Goal: Check status: Check status

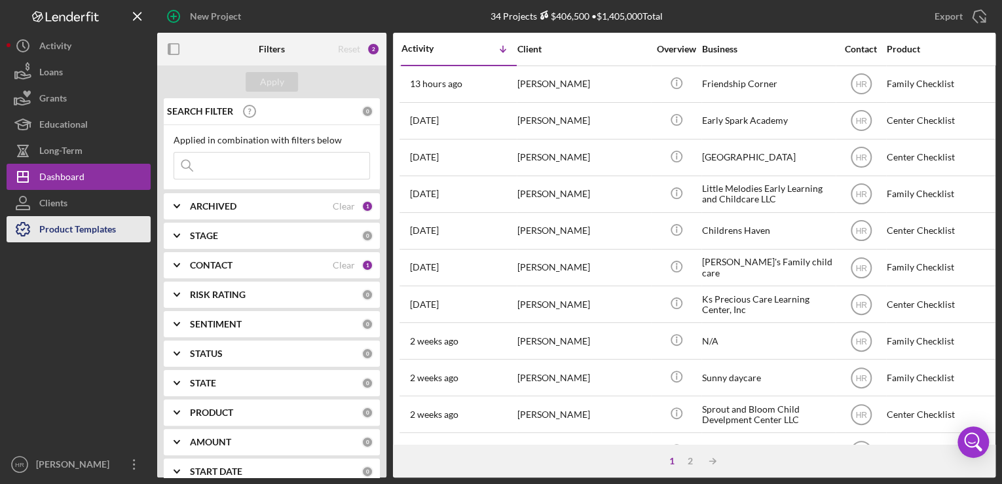
click at [105, 228] on div "Product Templates" at bounding box center [77, 230] width 77 height 29
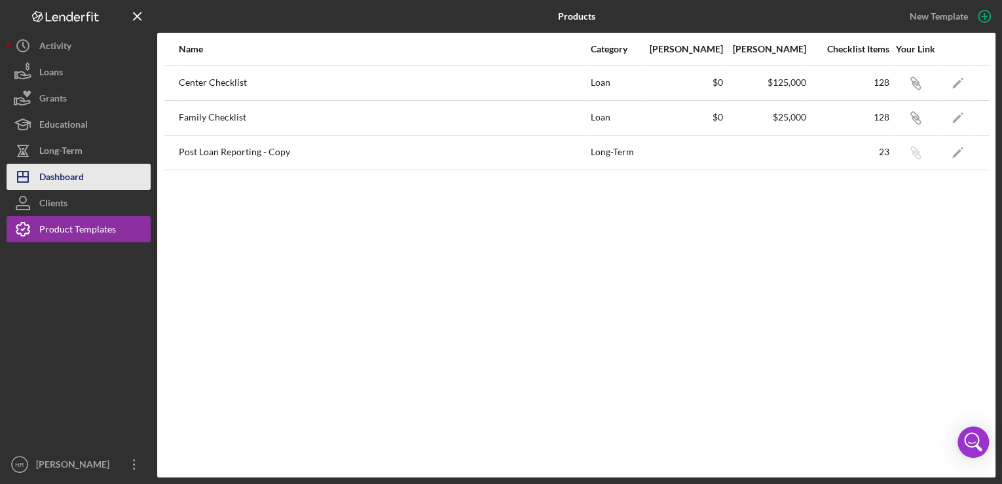
click at [63, 170] on div "Dashboard" at bounding box center [61, 178] width 45 height 29
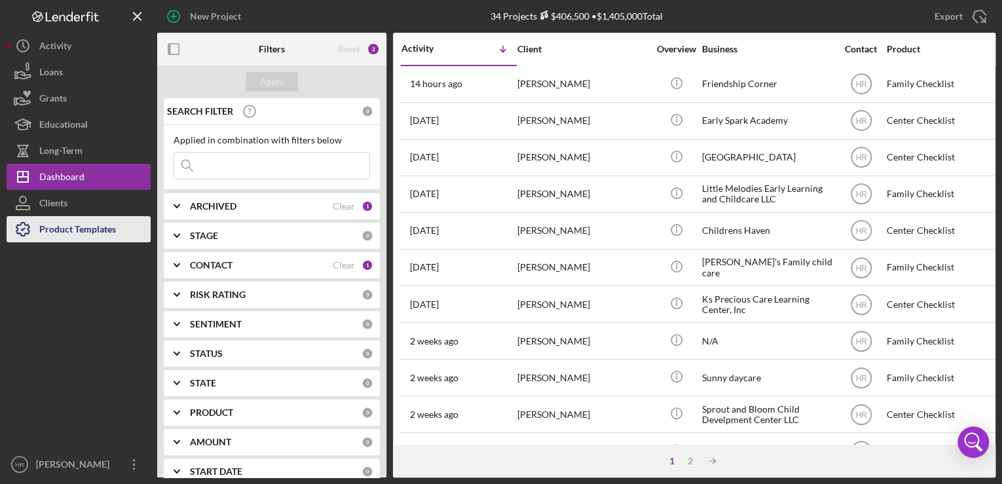
click at [90, 240] on div "Product Templates" at bounding box center [77, 230] width 77 height 29
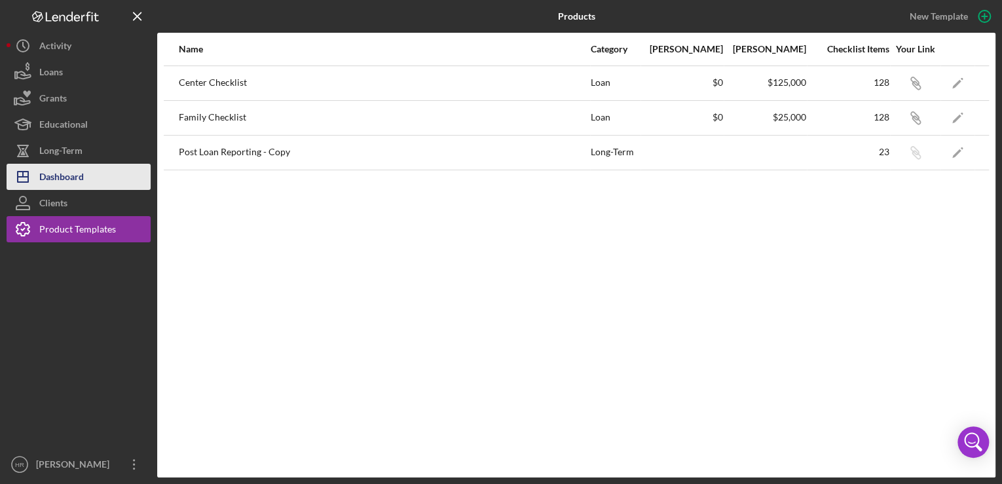
click at [81, 175] on div "Dashboard" at bounding box center [61, 178] width 45 height 29
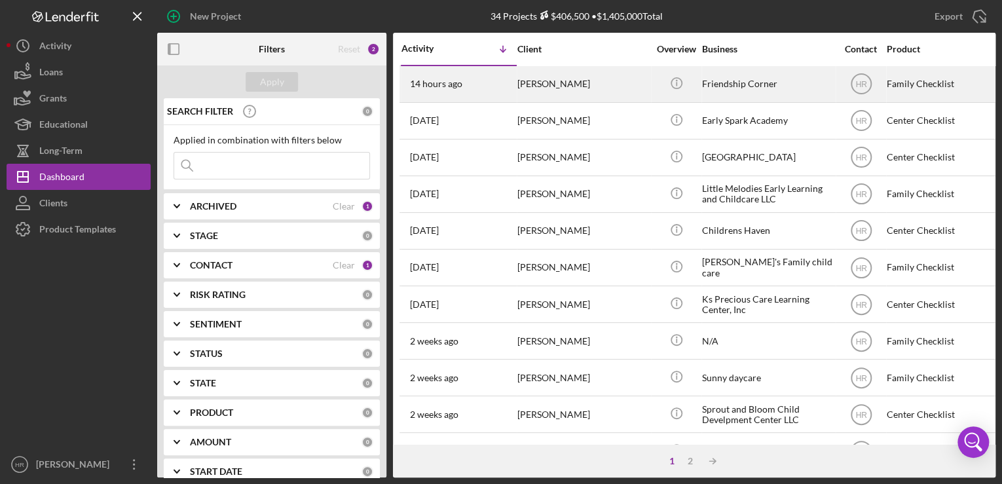
click at [745, 82] on div "Friendship Corner" at bounding box center [767, 84] width 131 height 35
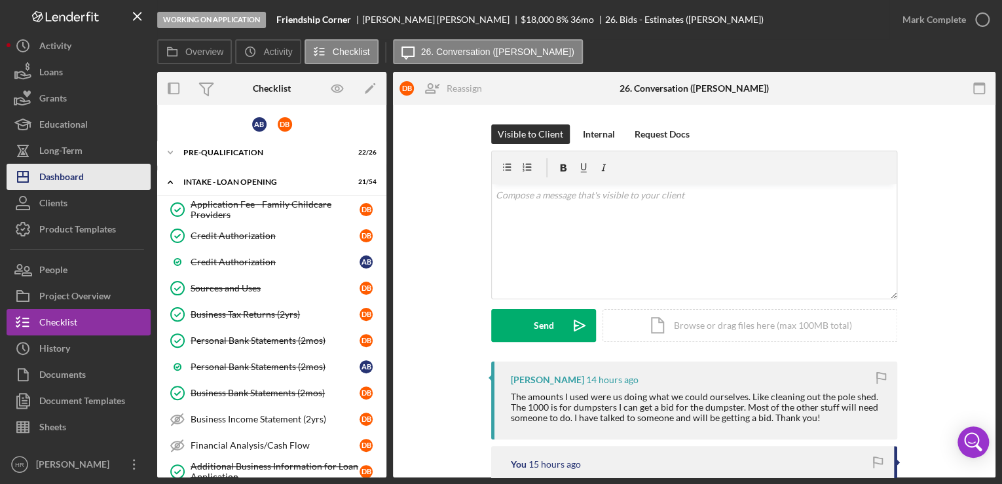
click at [52, 170] on div "Dashboard" at bounding box center [61, 178] width 45 height 29
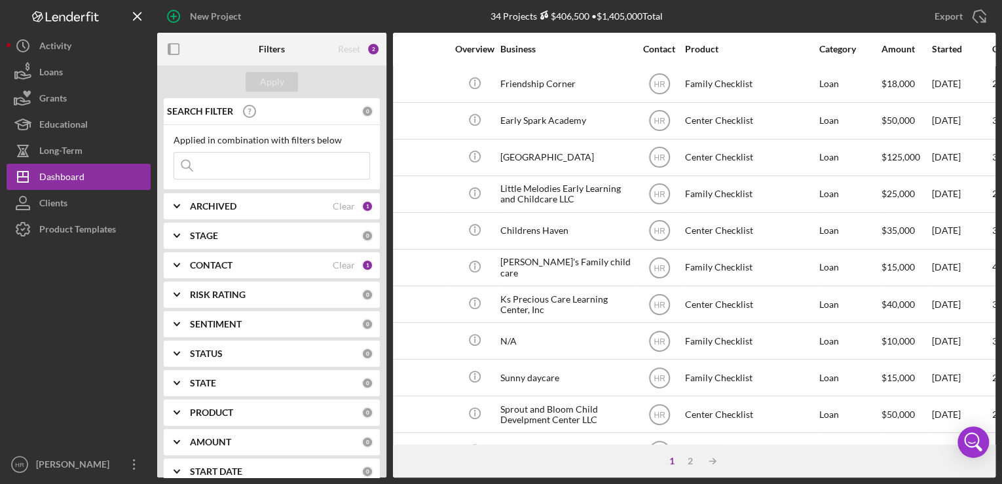
scroll to position [0, 60]
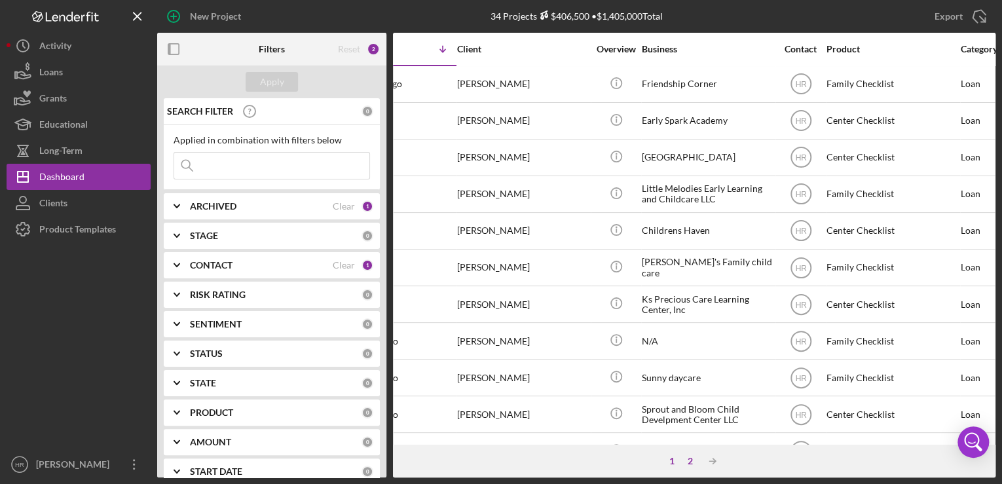
click at [687, 458] on div "2" at bounding box center [690, 461] width 18 height 10
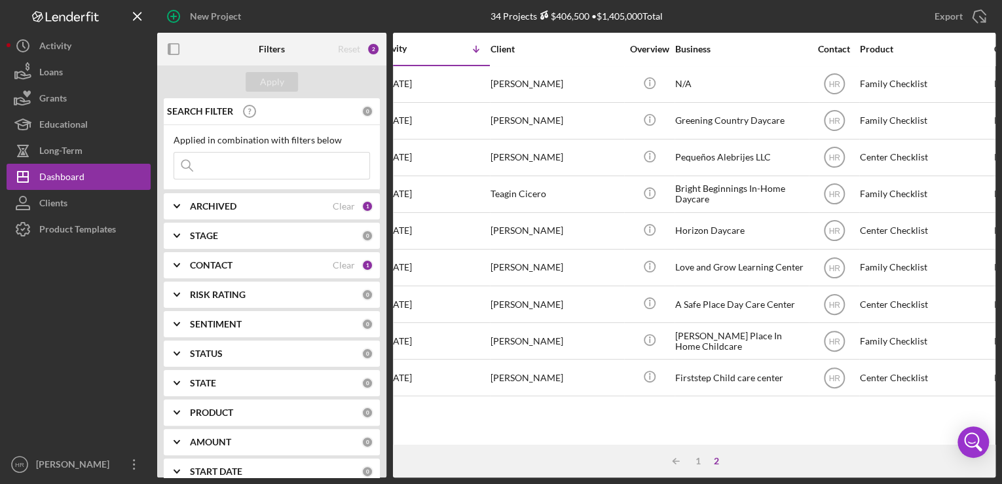
scroll to position [0, 0]
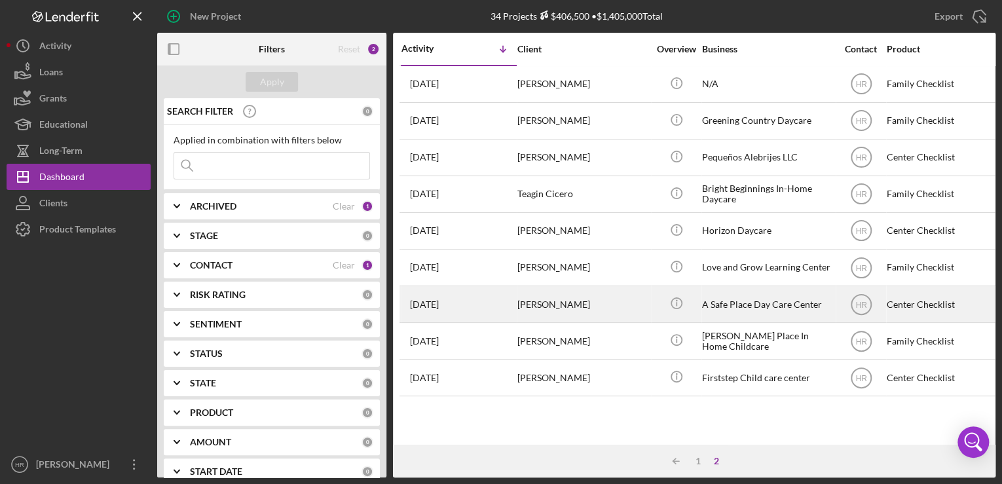
click at [766, 293] on div "A Safe Place Day Care Center" at bounding box center [767, 304] width 131 height 35
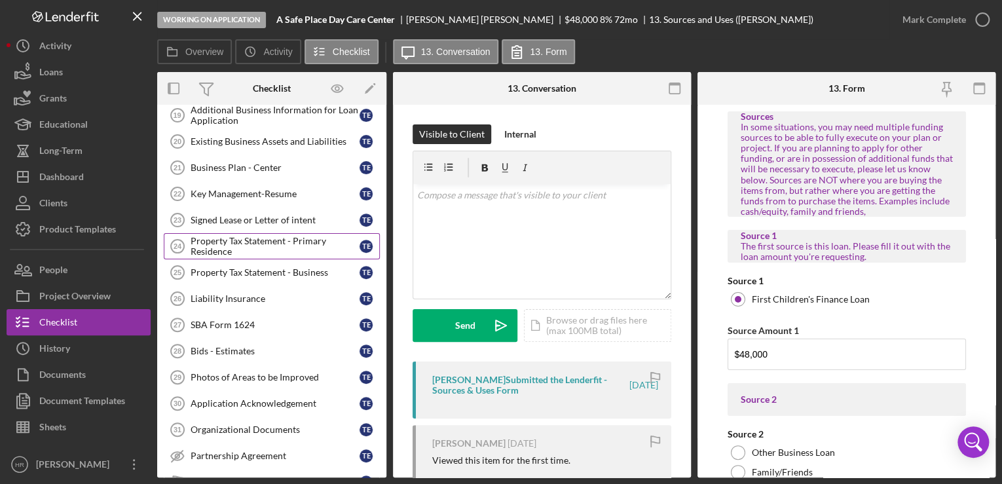
scroll to position [209, 0]
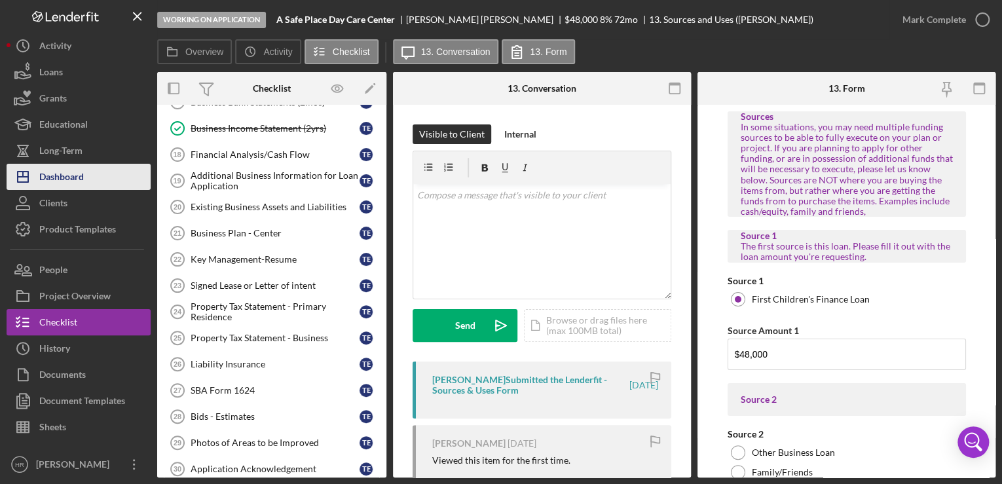
click at [78, 179] on div "Dashboard" at bounding box center [61, 178] width 45 height 29
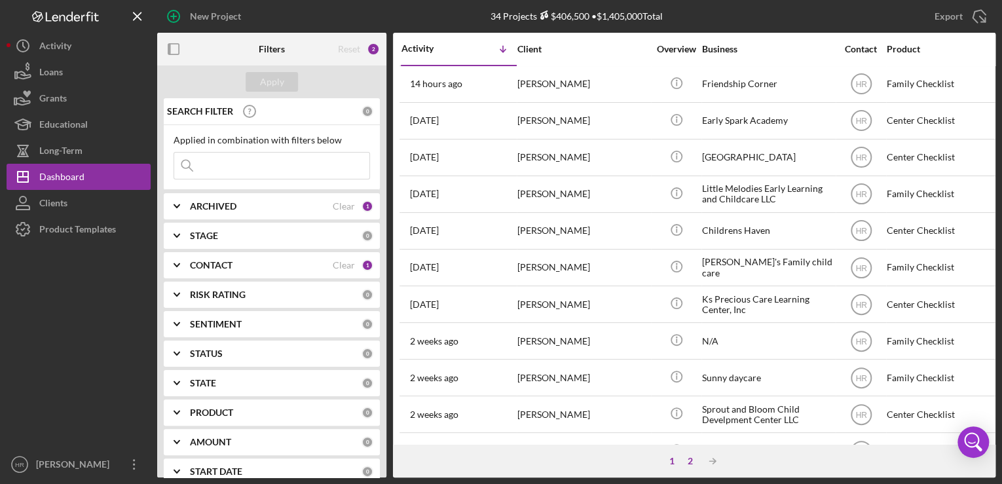
click at [691, 461] on div "2" at bounding box center [690, 461] width 18 height 10
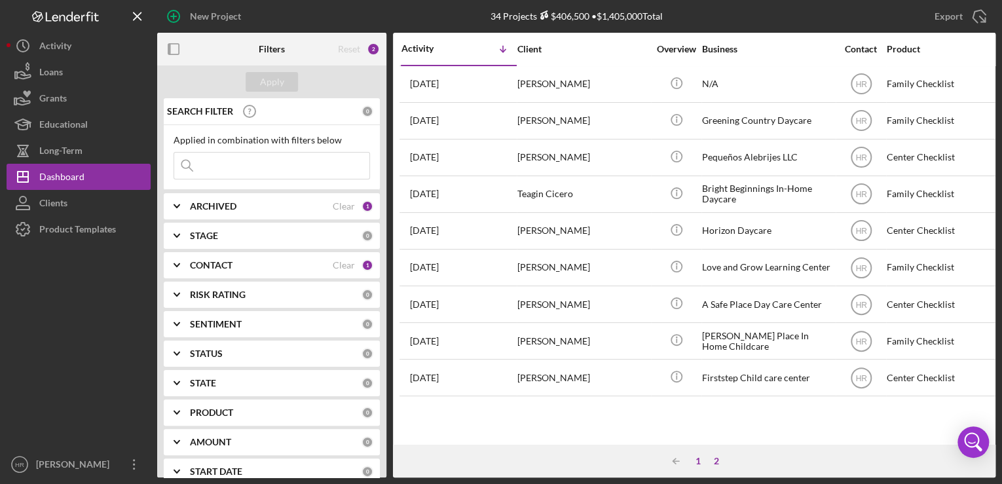
click at [699, 465] on div "1" at bounding box center [698, 461] width 18 height 10
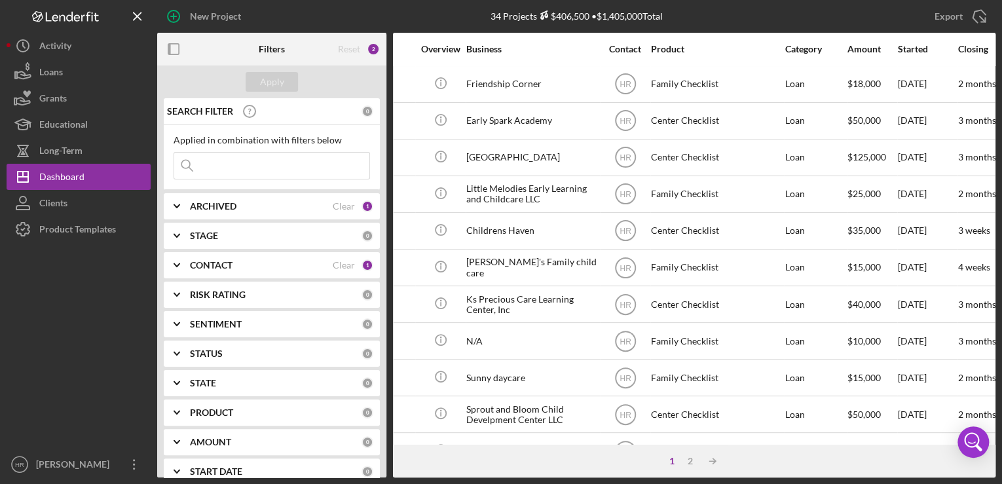
scroll to position [0, 128]
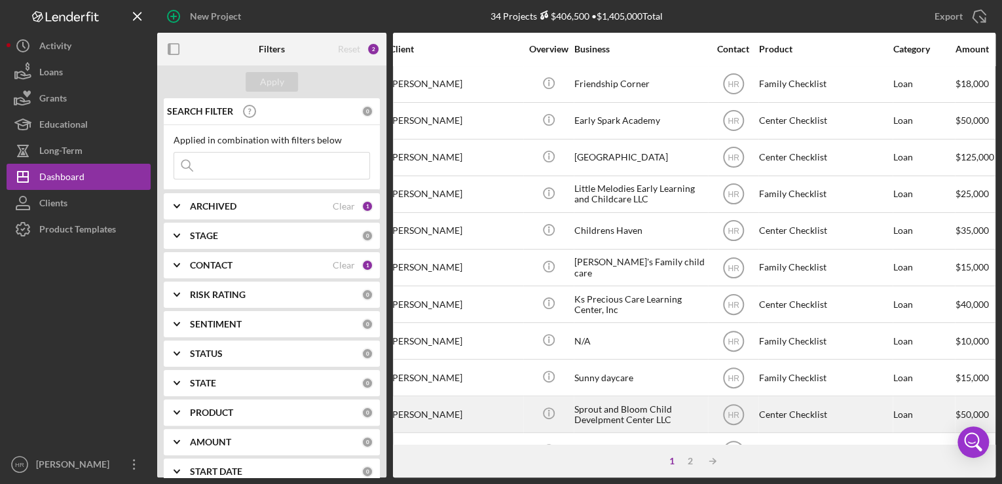
click at [601, 416] on div "Sprout and Bloom Child Develpment Center LLC" at bounding box center [639, 414] width 131 height 35
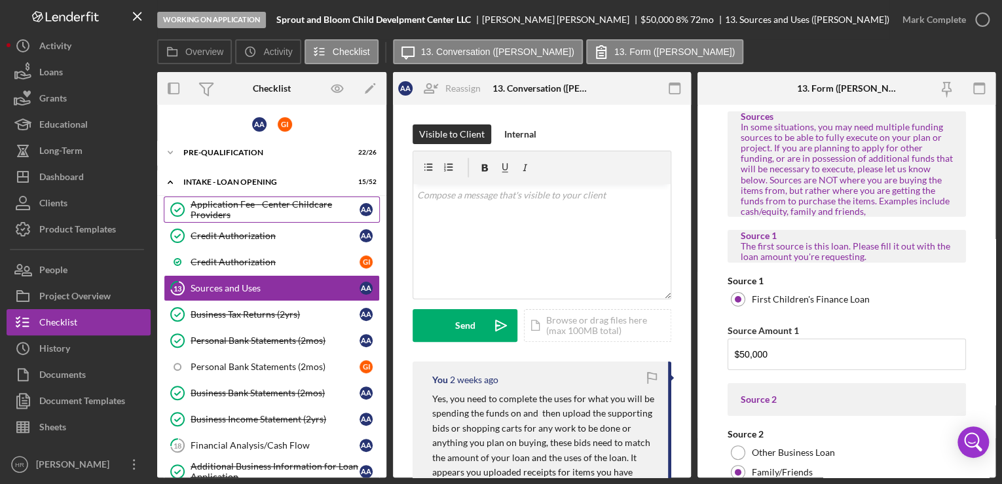
click at [245, 204] on div "Application Fee - Center Childcare Providers" at bounding box center [275, 209] width 169 height 21
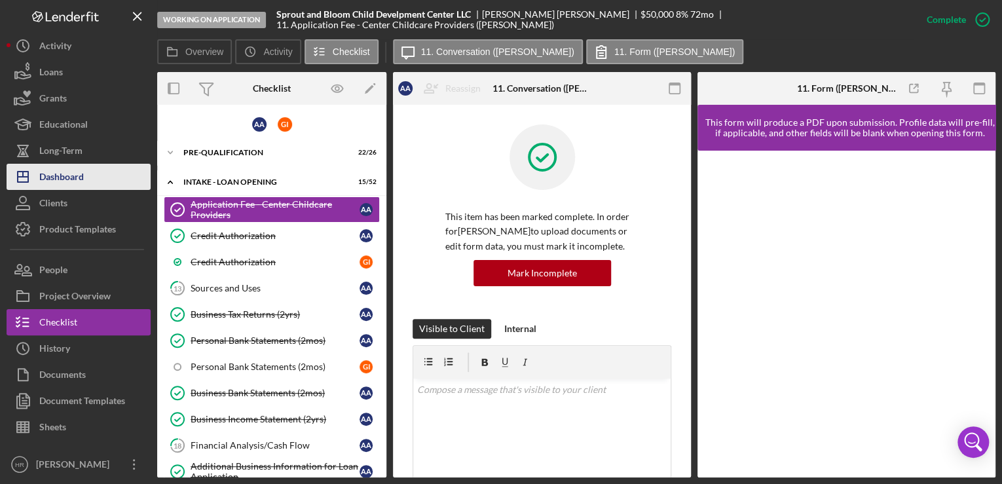
click at [94, 173] on button "Icon/Dashboard Dashboard" at bounding box center [79, 177] width 144 height 26
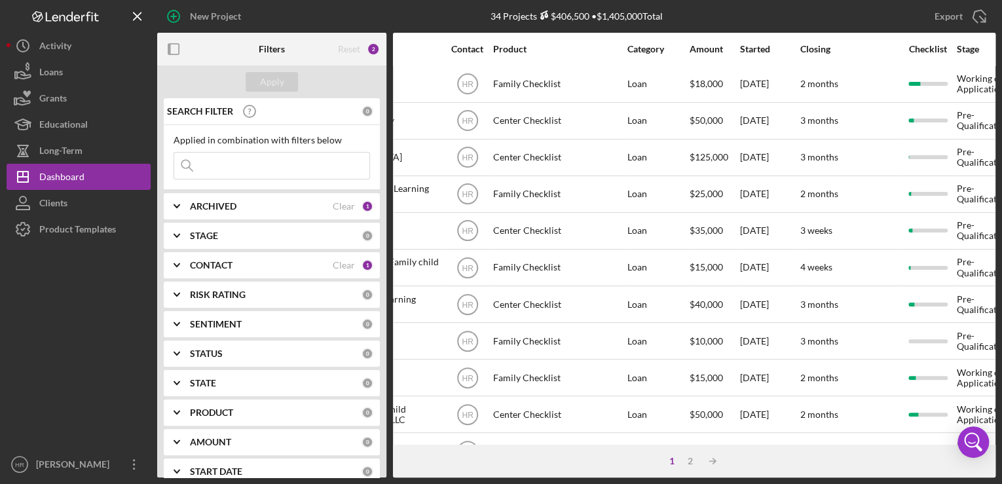
scroll to position [0, 198]
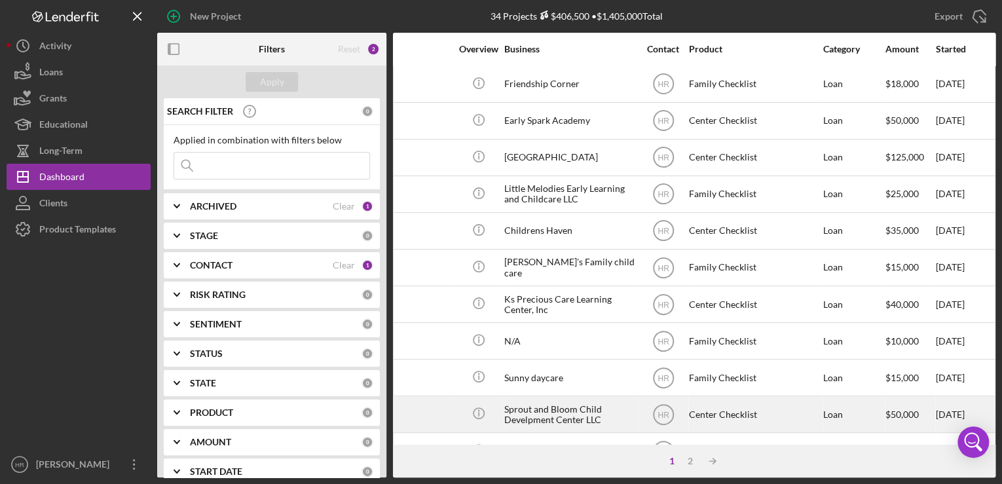
click at [538, 417] on div "Sprout and Bloom Child Develpment Center LLC" at bounding box center [569, 414] width 131 height 35
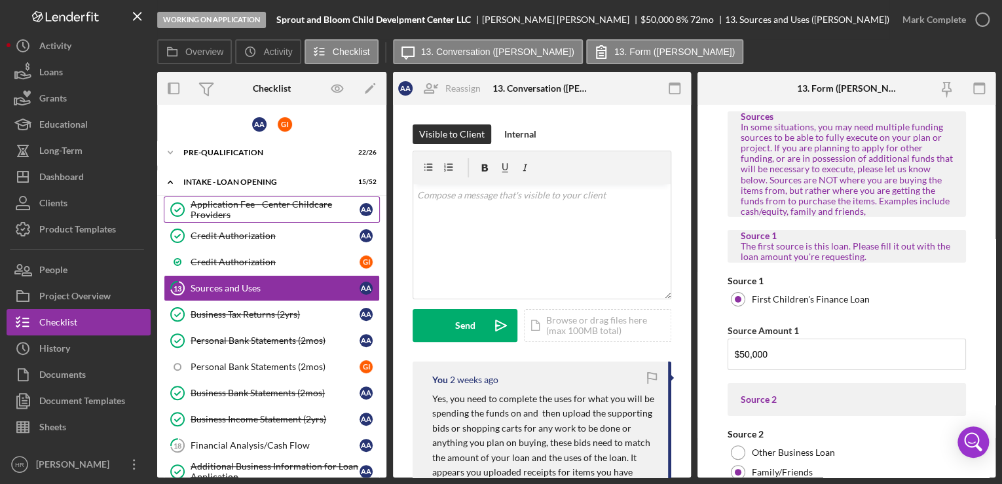
click at [230, 209] on div "Application Fee - Center Childcare Providers" at bounding box center [275, 209] width 169 height 21
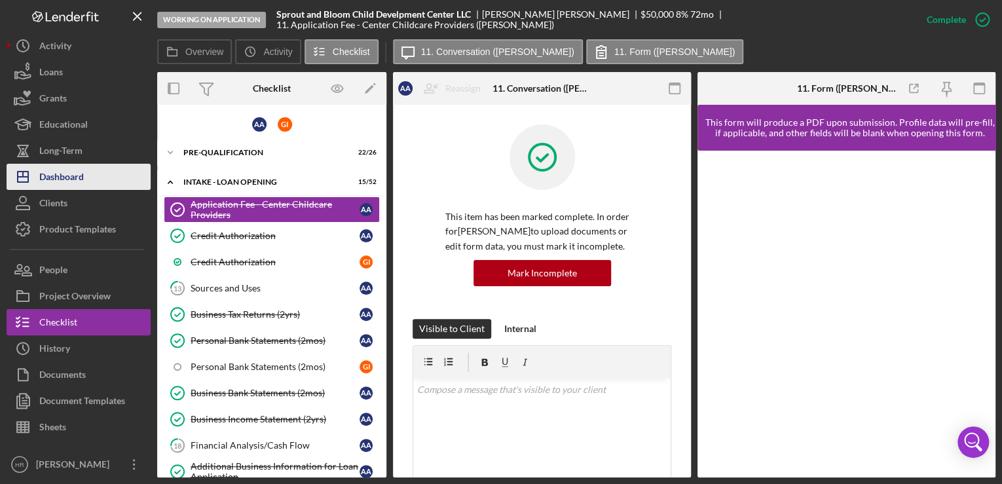
click at [86, 183] on button "Icon/Dashboard Dashboard" at bounding box center [79, 177] width 144 height 26
